Goal: Transaction & Acquisition: Download file/media

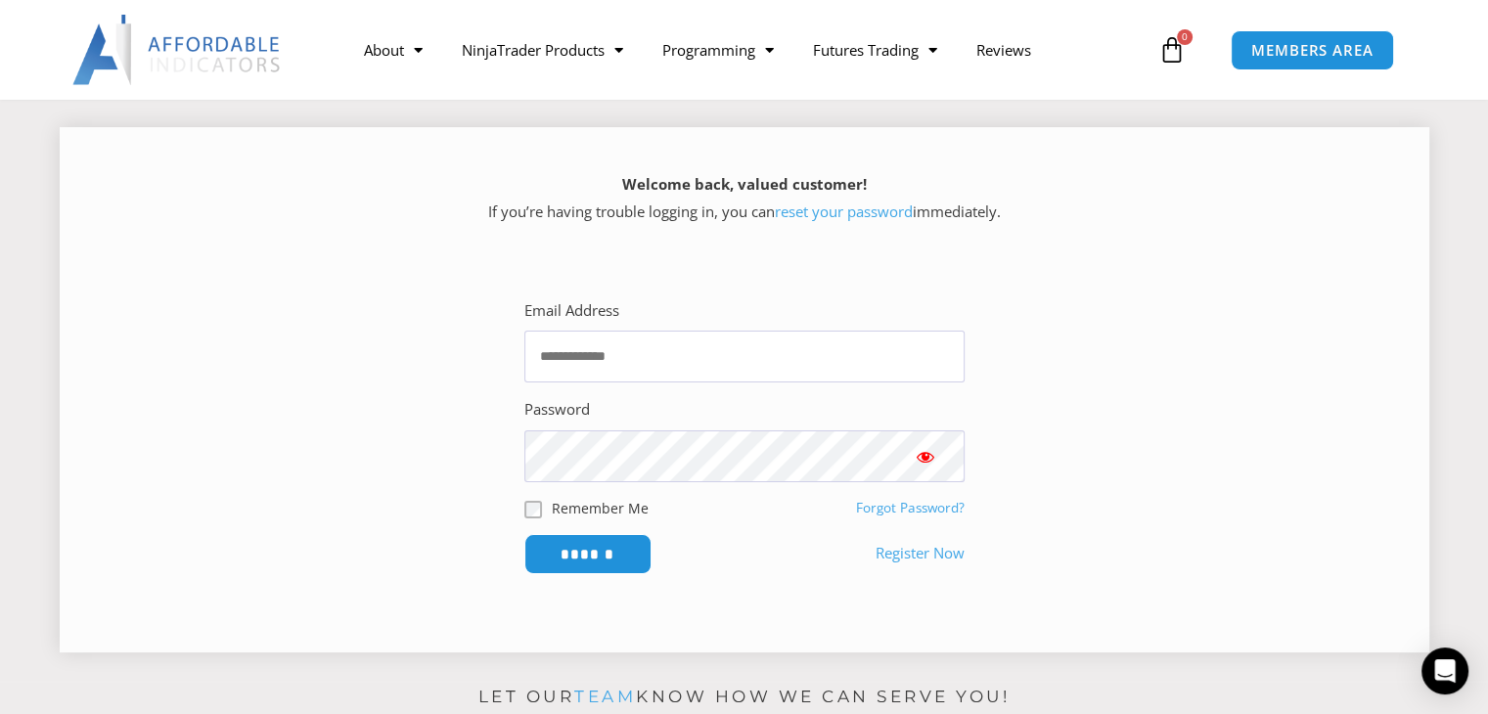
scroll to position [293, 0]
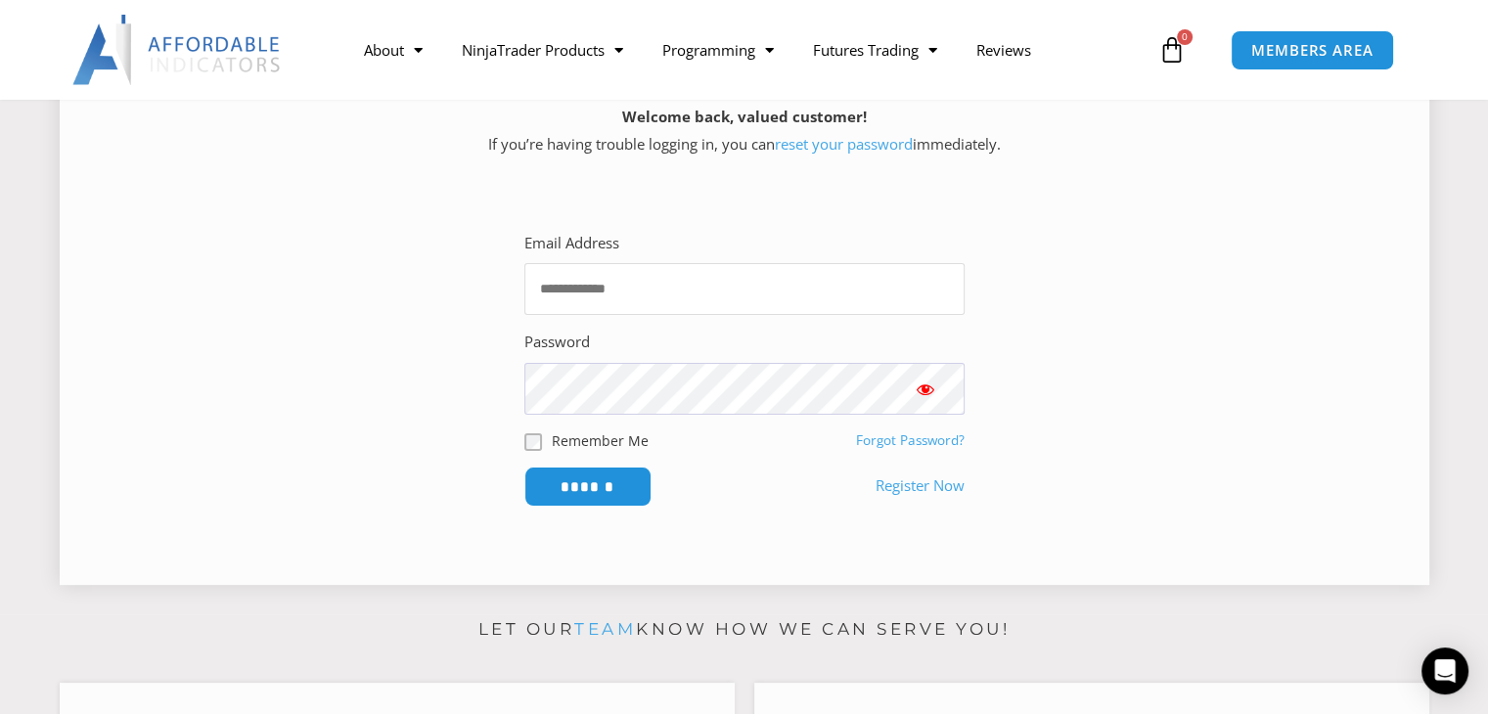
click at [607, 285] on input "Email Address" at bounding box center [744, 289] width 440 height 52
type input "**********"
click at [602, 485] on input "******" at bounding box center [587, 487] width 134 height 42
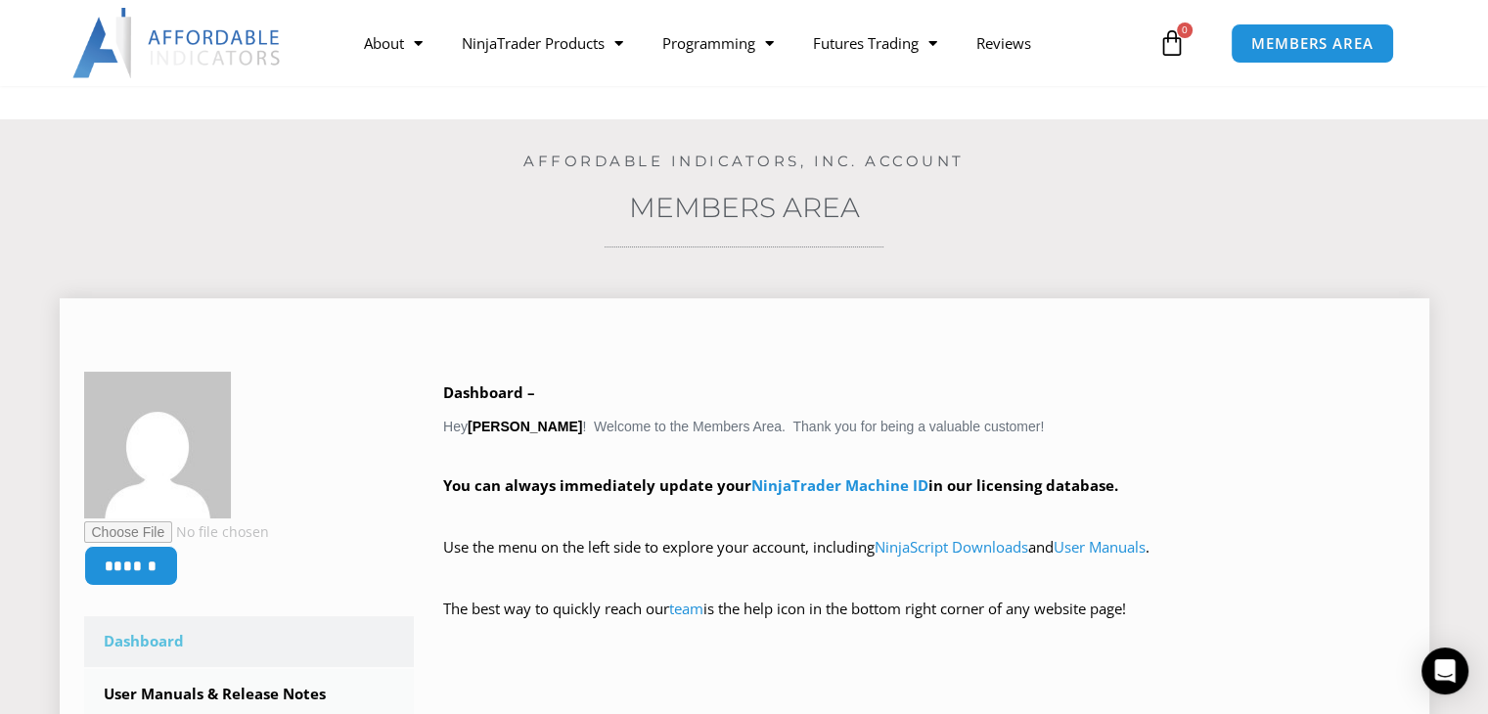
scroll to position [293, 0]
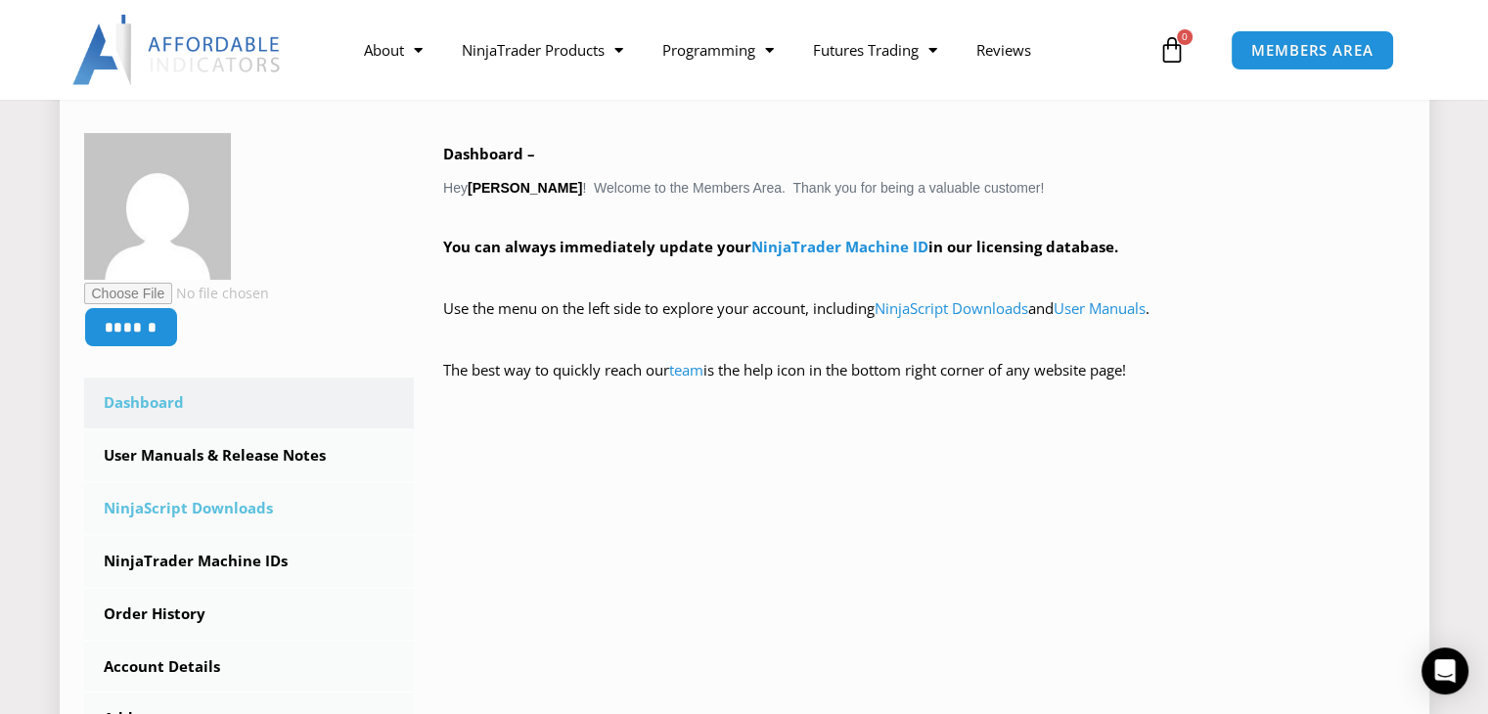
click at [228, 504] on link "NinjaScript Downloads" at bounding box center [249, 508] width 331 height 51
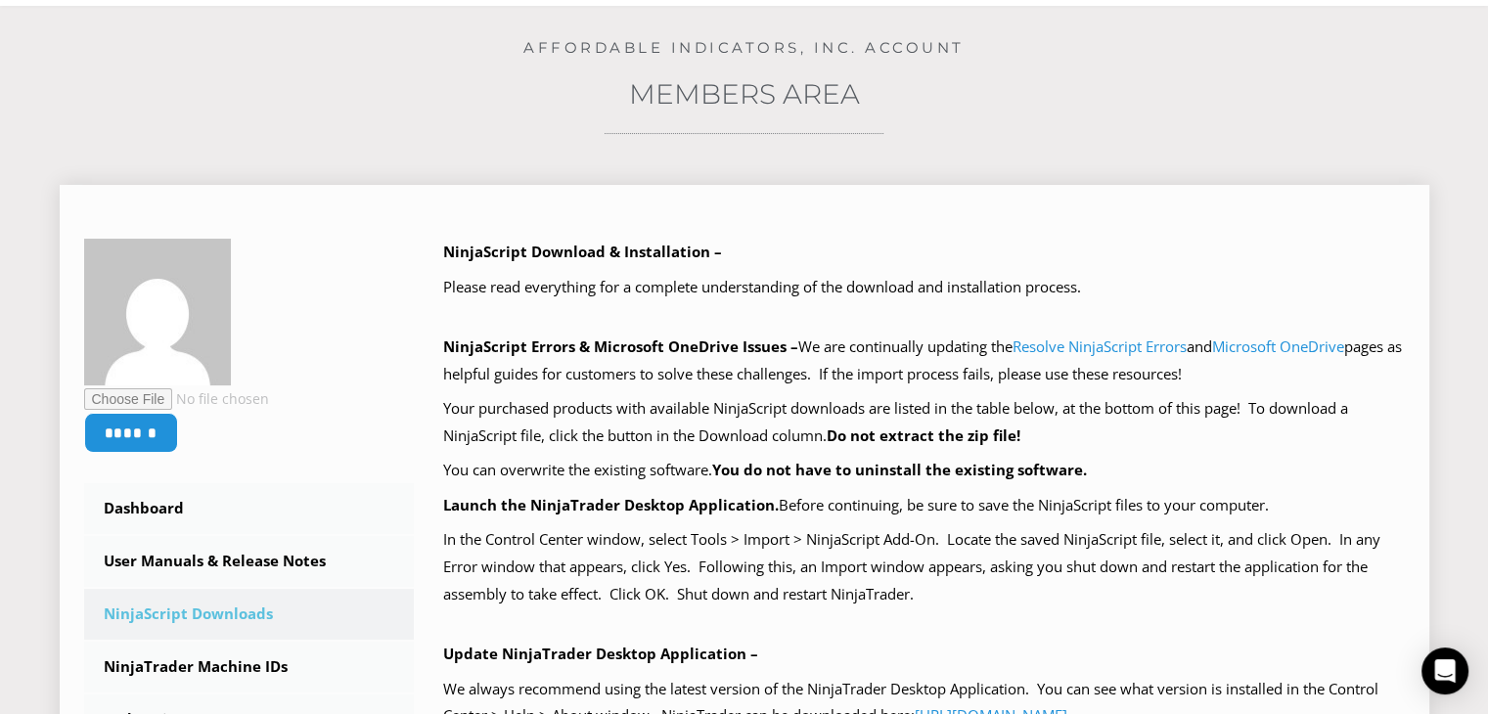
scroll to position [391, 0]
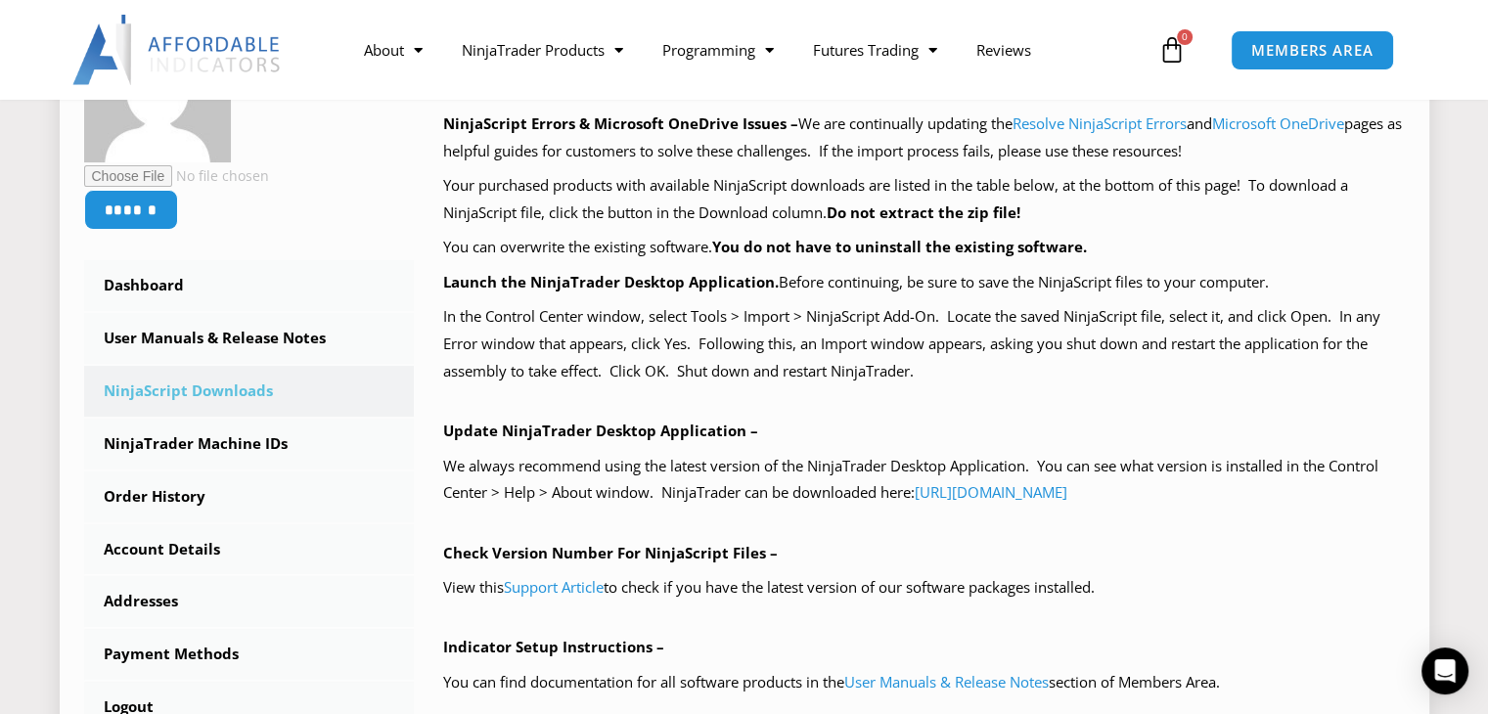
click at [1322, 465] on p "We always recommend using the latest version of the NinjaTrader Desktop Applica…" at bounding box center [923, 480] width 961 height 55
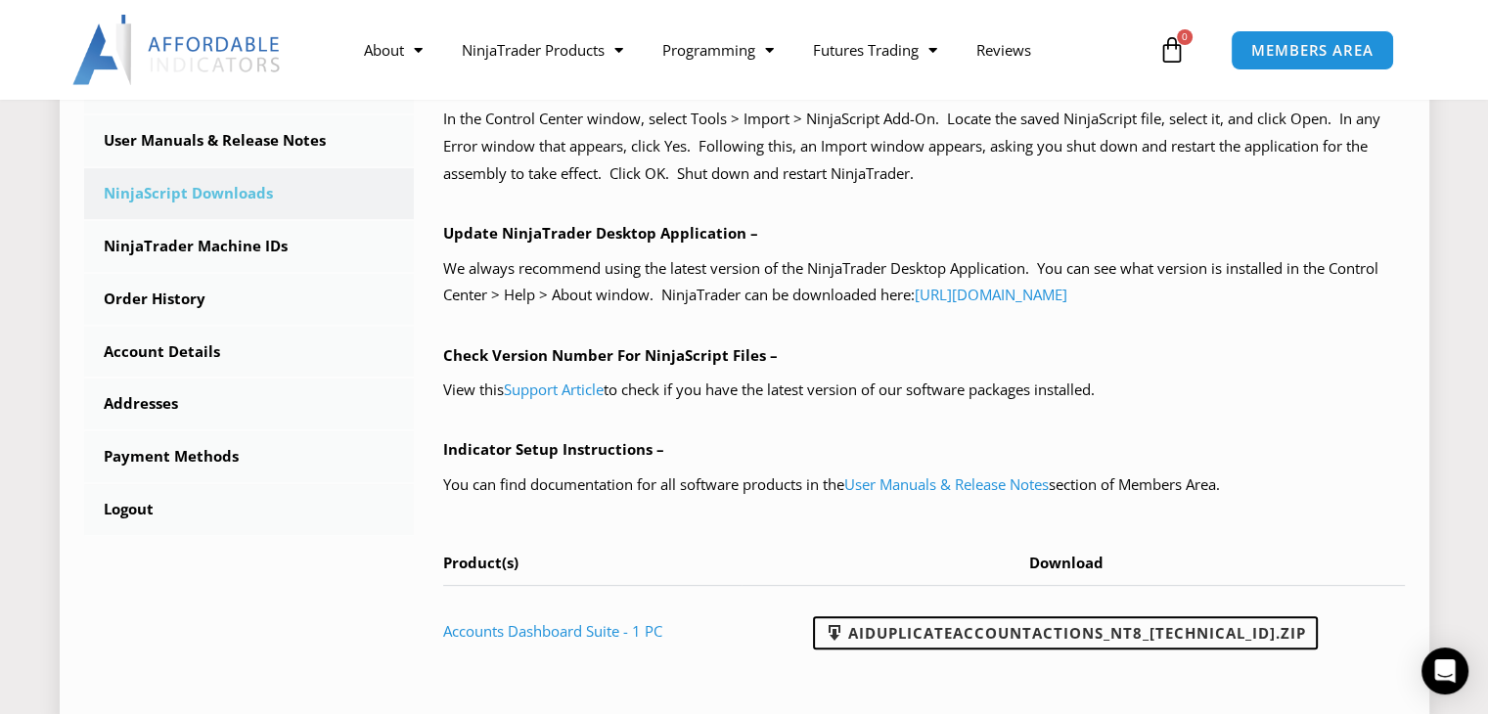
scroll to position [633, 0]
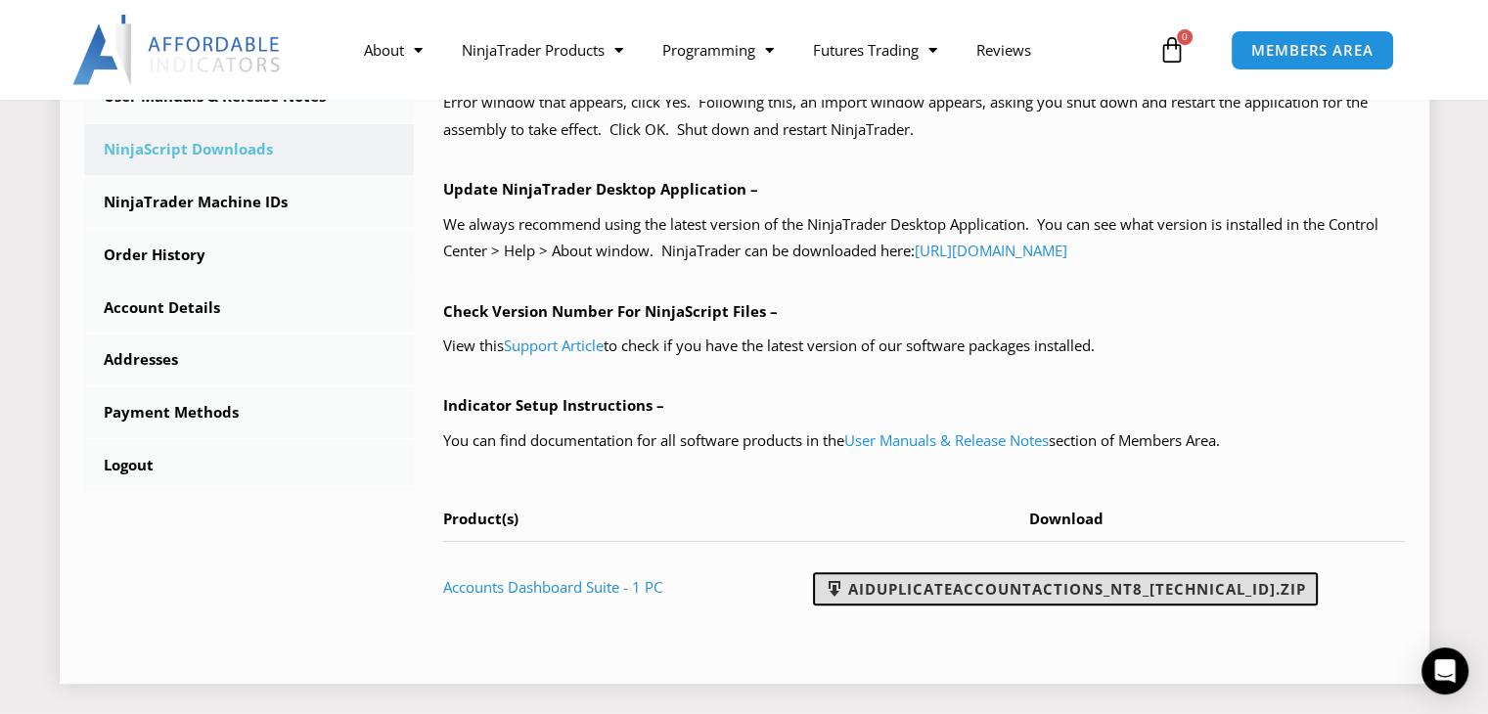
click at [1115, 585] on link "AIDuplicateAccountActions_NT8_25.9.10.1.zip" at bounding box center [1065, 588] width 505 height 33
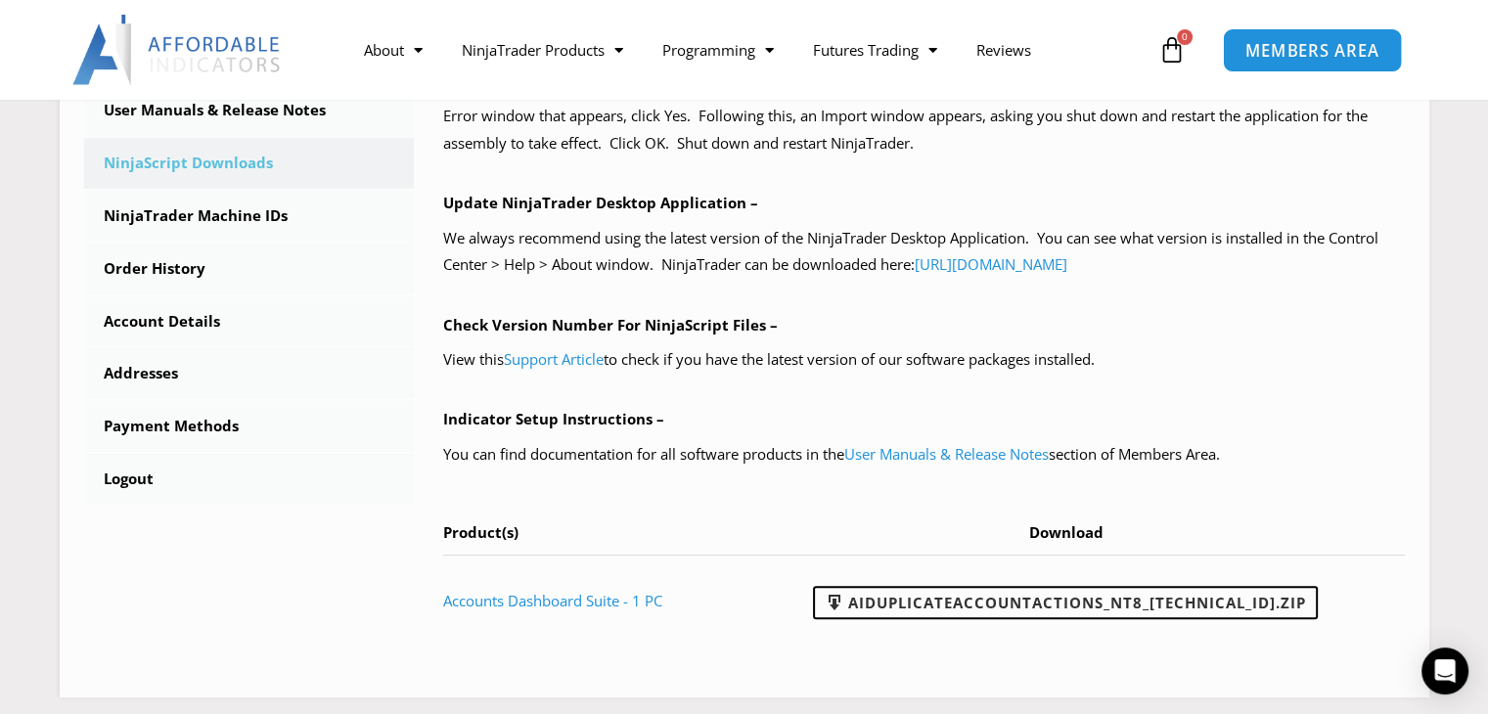
click at [1270, 53] on span "MEMBERS AREA" at bounding box center [1312, 50] width 134 height 17
